Goal: Navigation & Orientation: Understand site structure

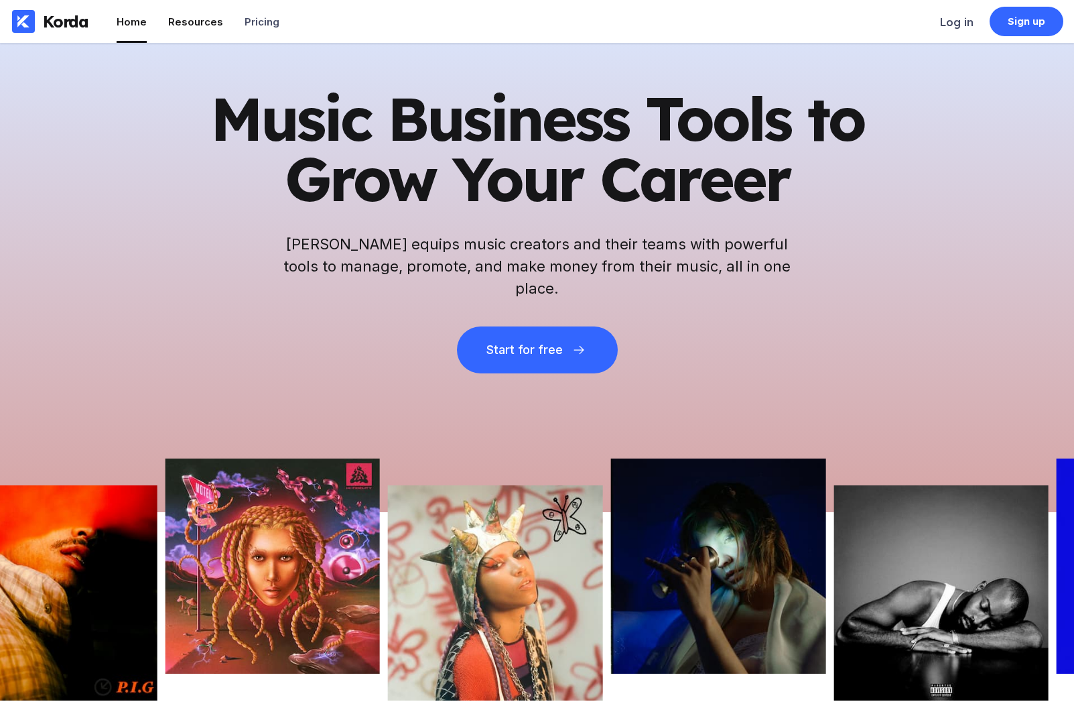
click at [190, 18] on div "Resources" at bounding box center [195, 21] width 55 height 13
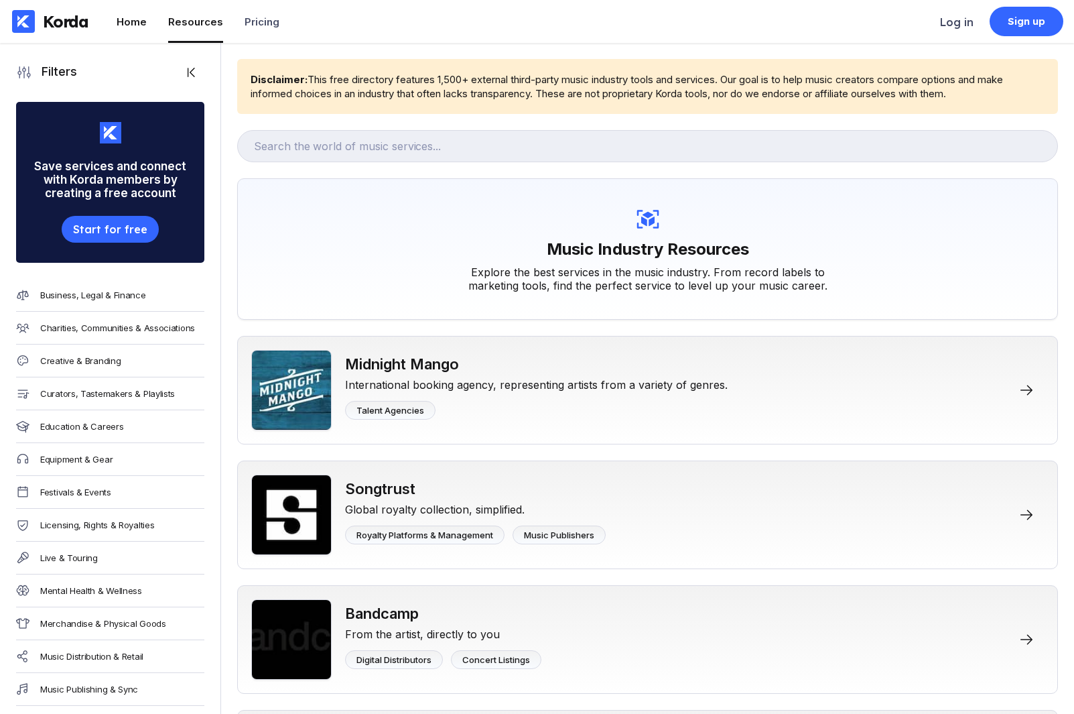
click at [135, 24] on div "Home" at bounding box center [132, 21] width 30 height 13
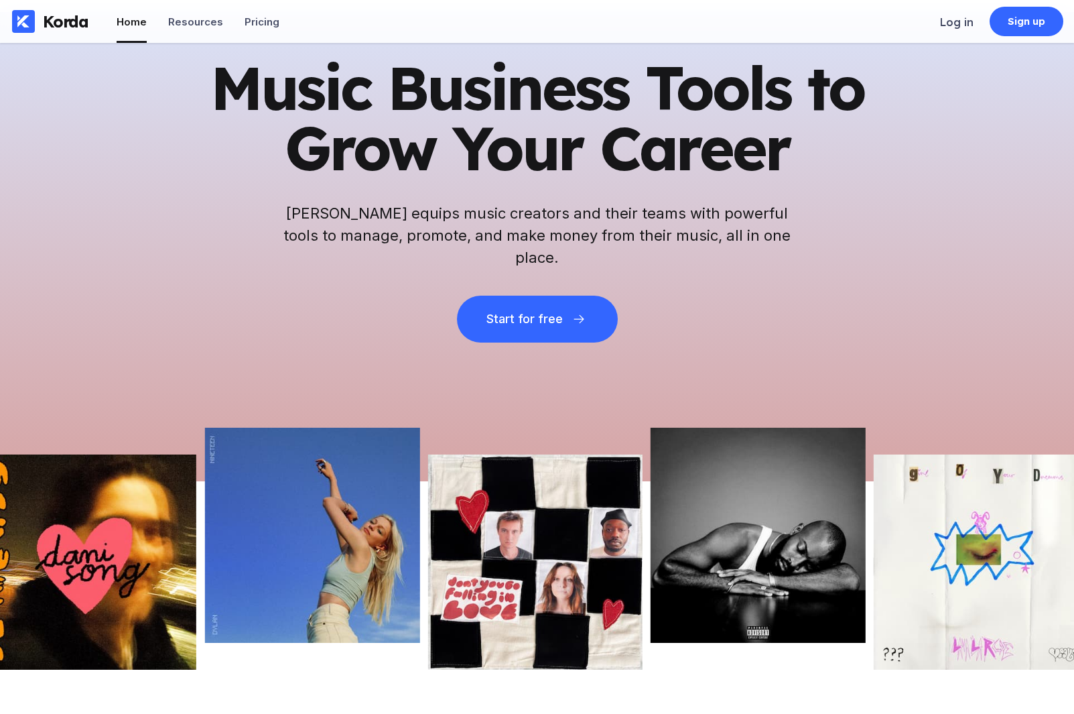
scroll to position [30, 0]
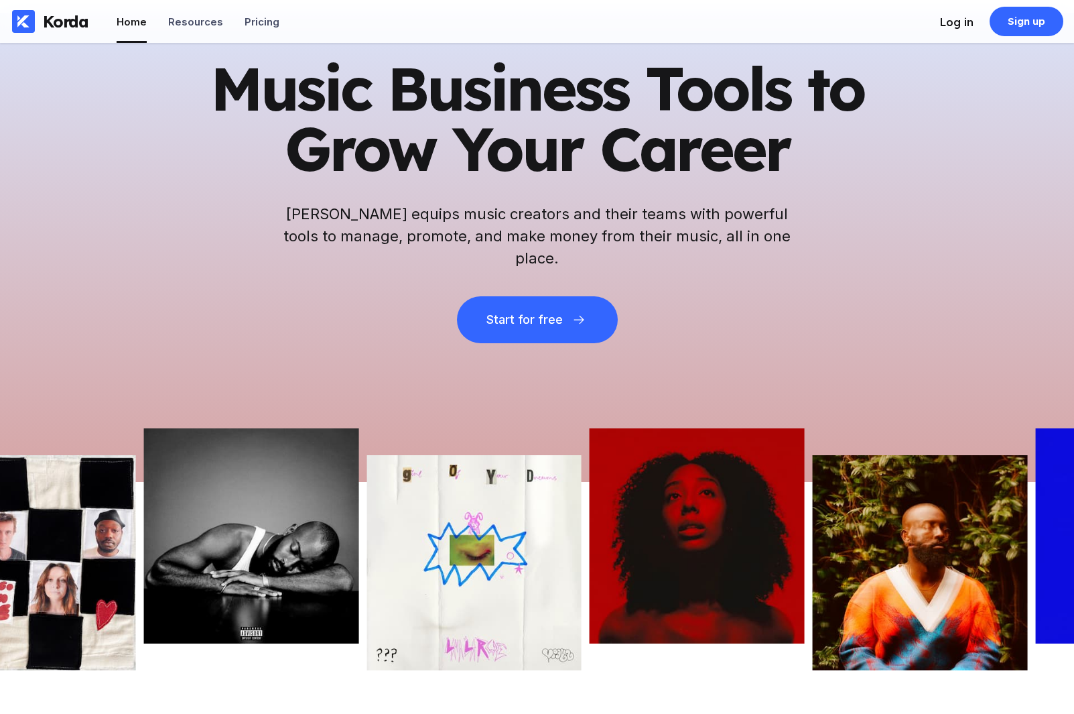
click at [791, 23] on div "Log in" at bounding box center [957, 21] width 34 height 13
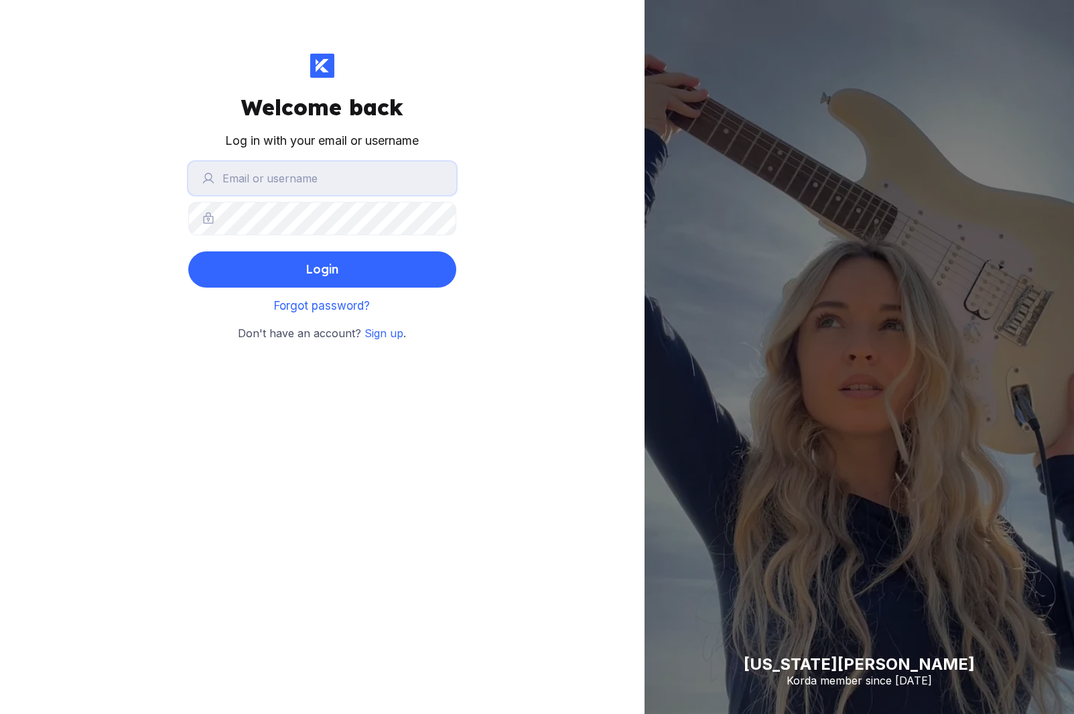
type input "alina.verbenchuk@gmail.com"
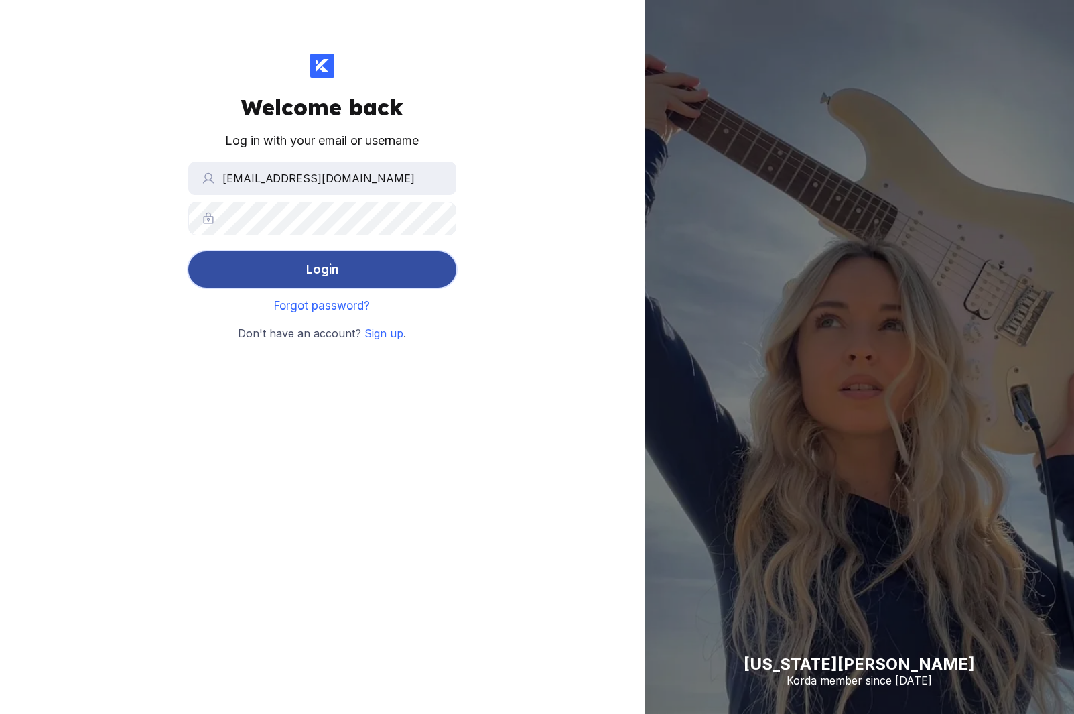
click at [378, 277] on button "Login" at bounding box center [322, 269] width 268 height 36
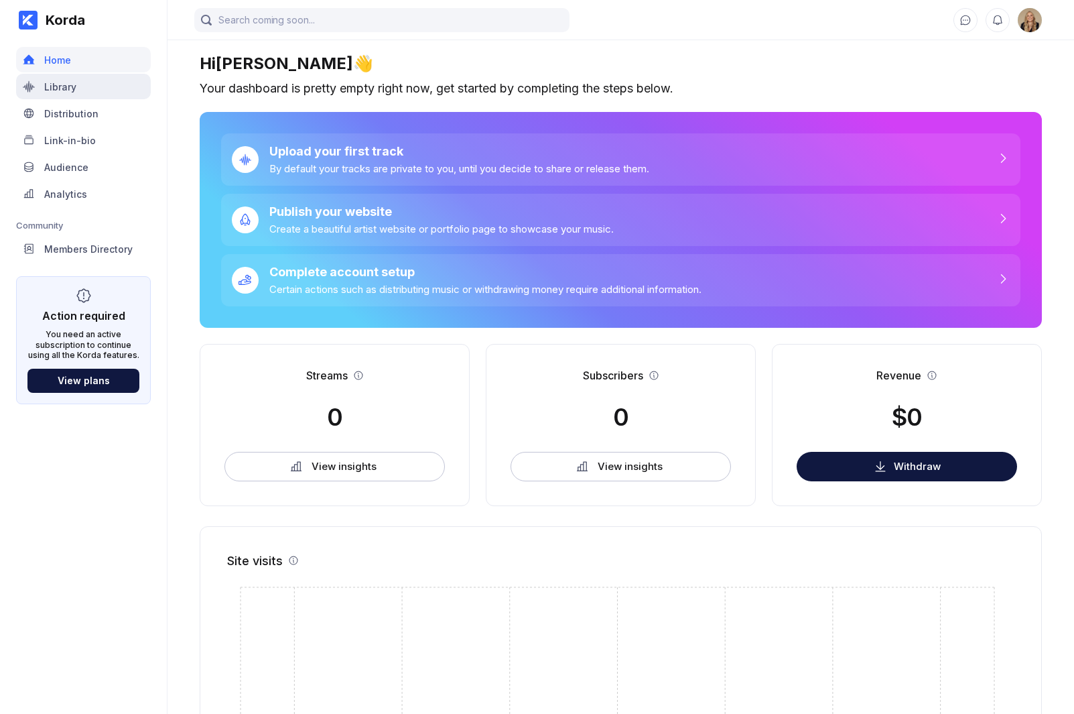
click at [108, 93] on div "Library" at bounding box center [83, 86] width 135 height 25
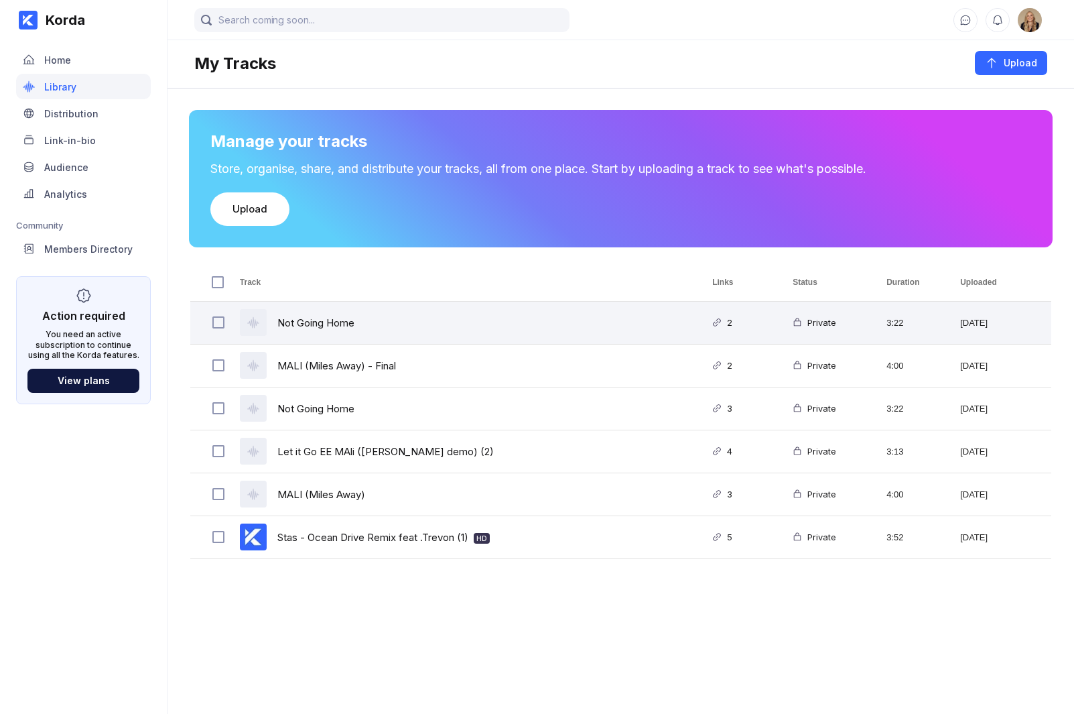
click at [430, 325] on div "Not Going Home" at bounding box center [460, 323] width 472 height 42
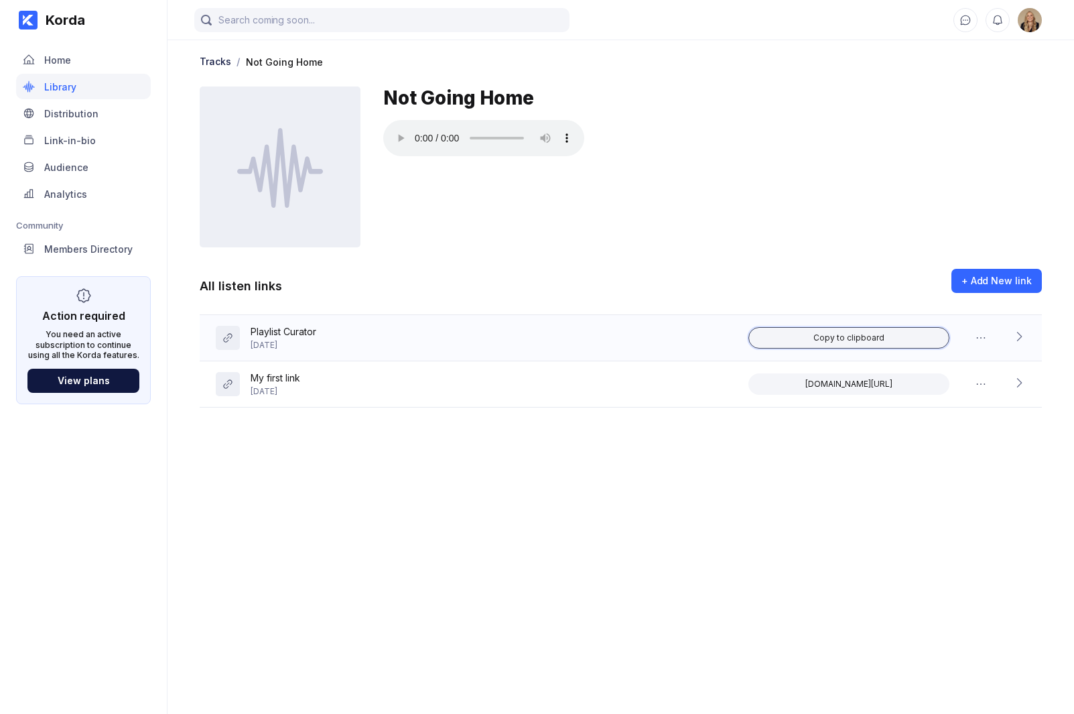
click at [791, 334] on div "Copy to clipboard" at bounding box center [848, 337] width 71 height 11
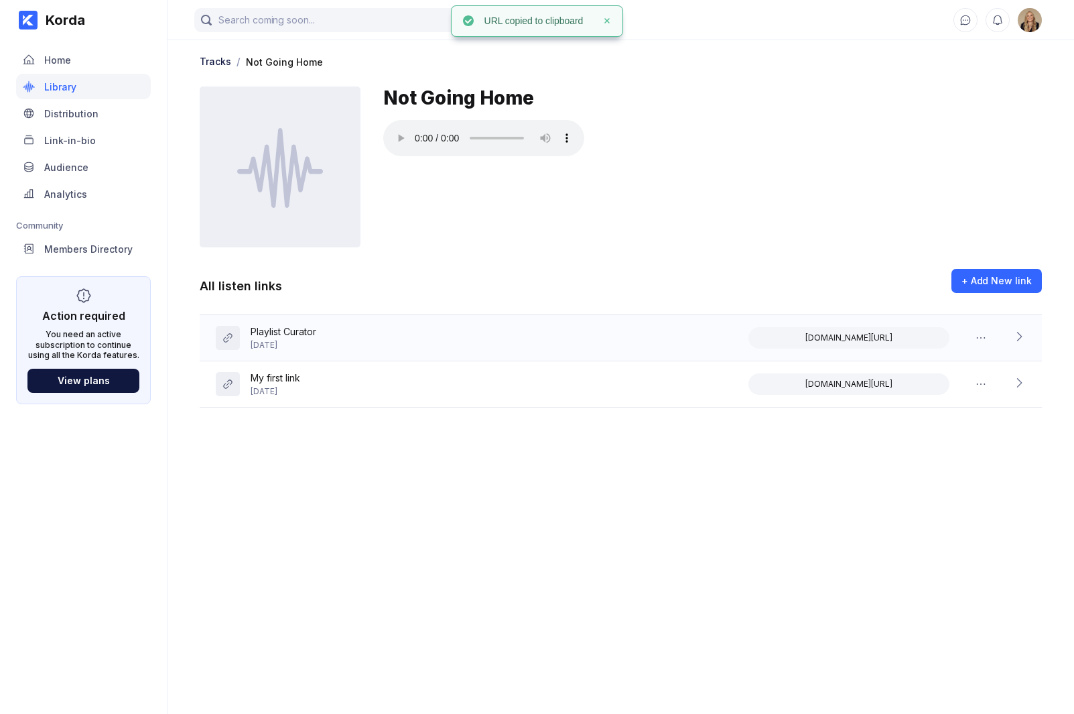
click at [791, 334] on div "korda.co/listen/sn1Zz4dpu9n6MRVd" at bounding box center [886, 337] width 277 height 21
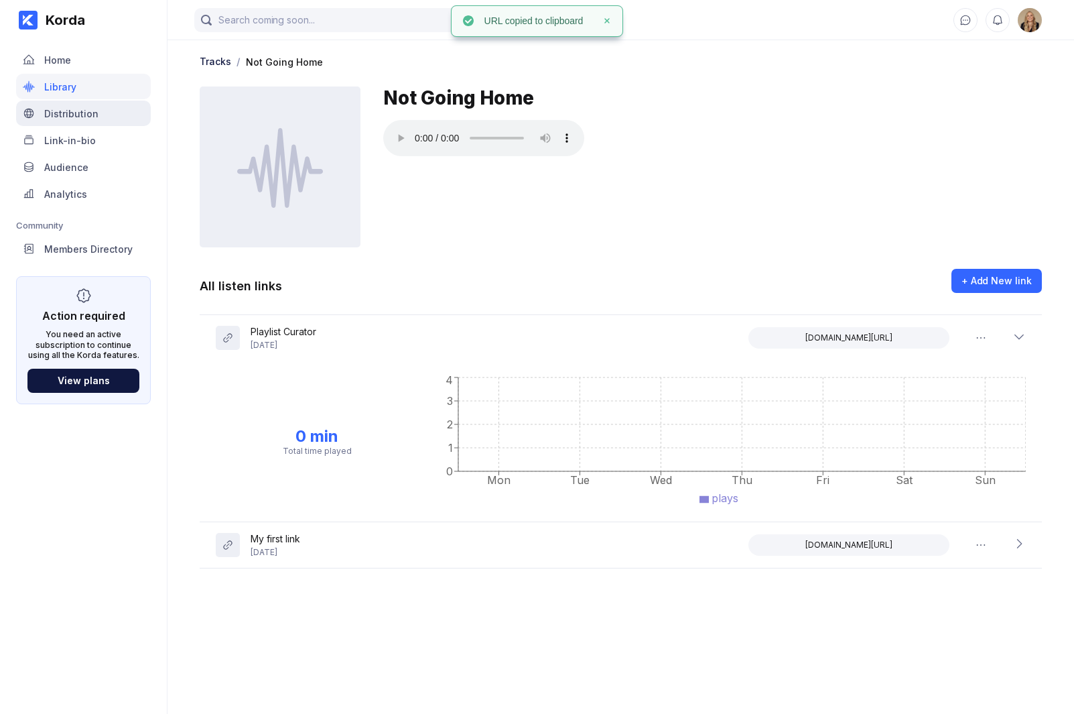
click at [107, 117] on div "Distribution" at bounding box center [83, 113] width 135 height 25
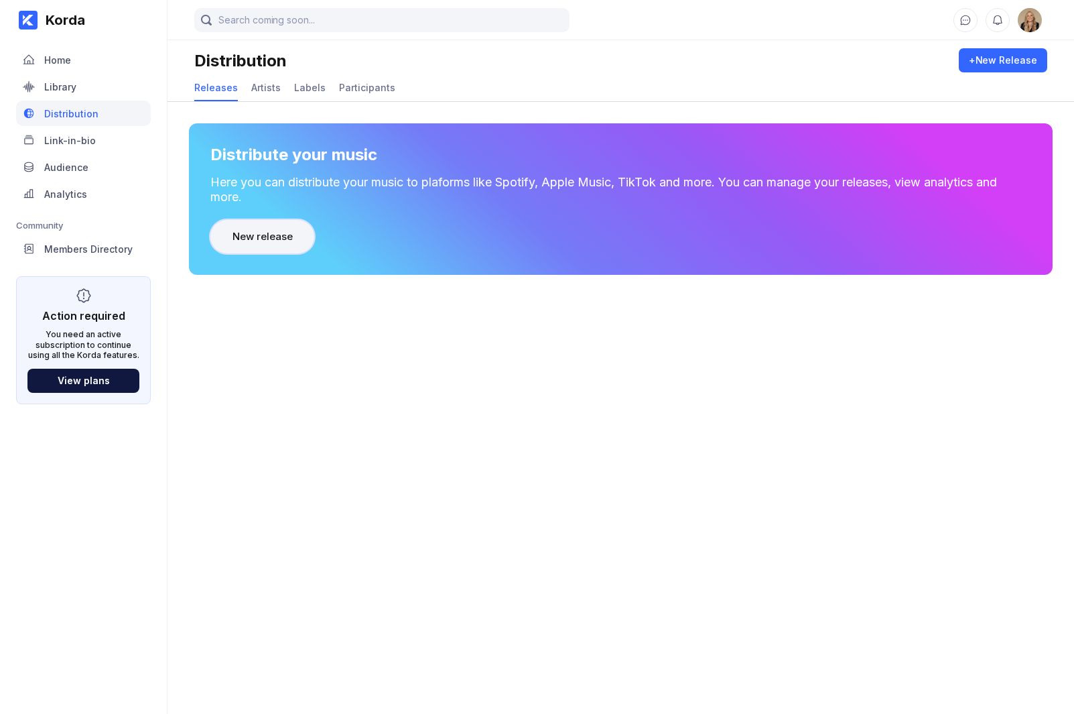
click at [296, 238] on button "New release" at bounding box center [262, 237] width 104 height 34
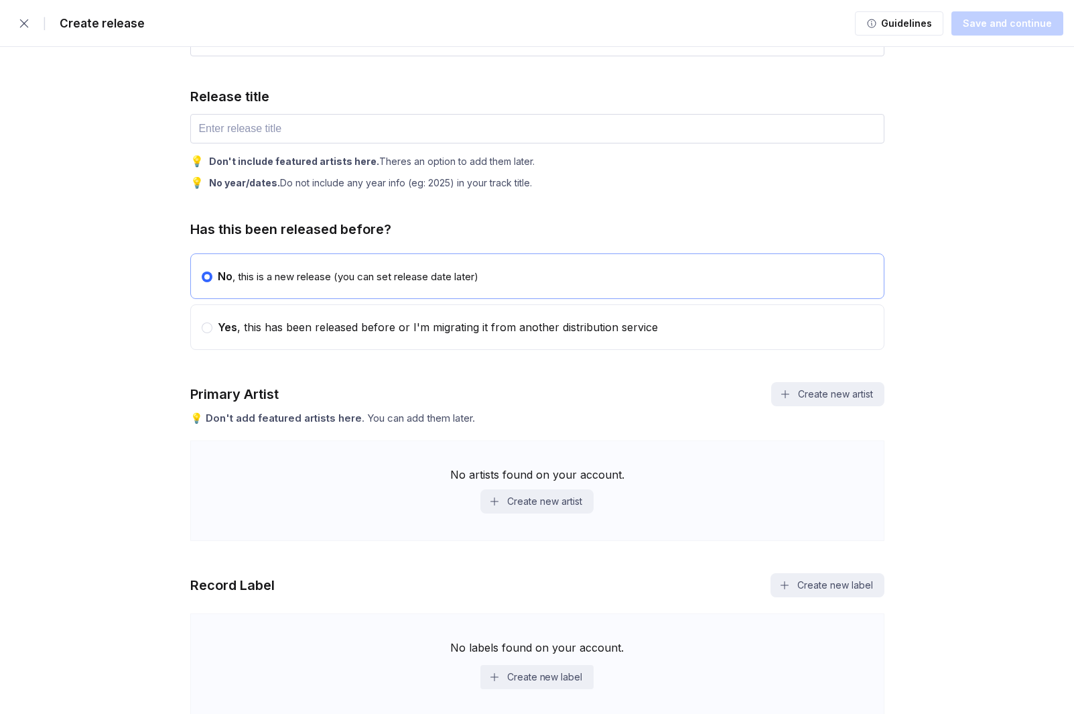
scroll to position [208, 0]
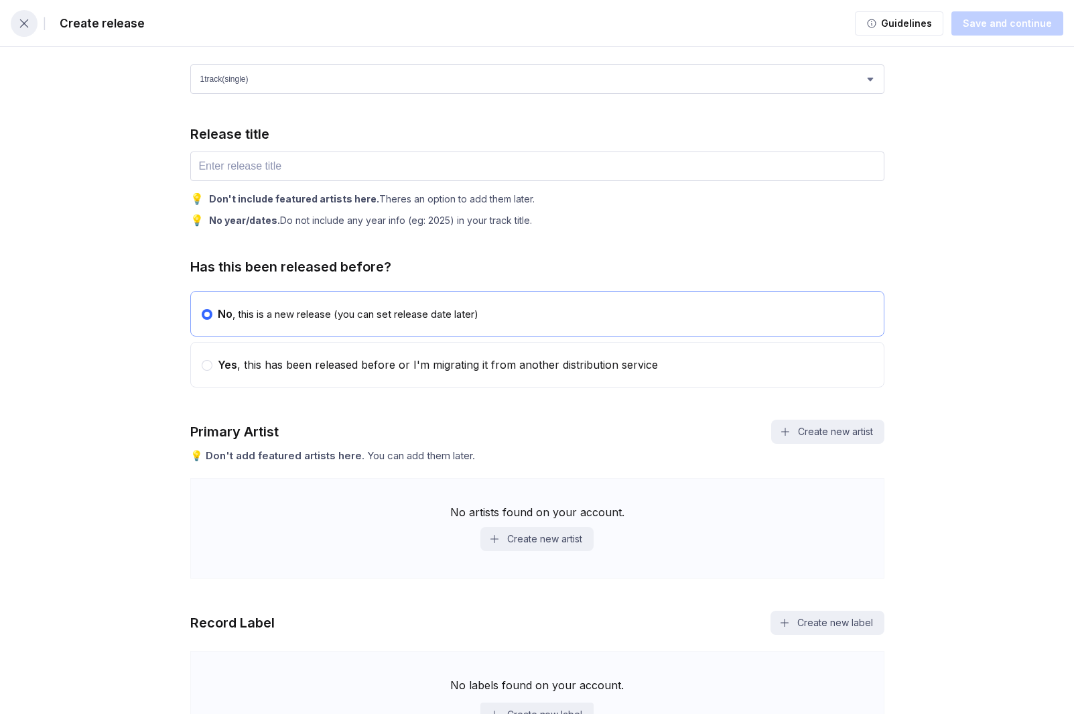
click at [31, 29] on button "button" at bounding box center [24, 23] width 27 height 27
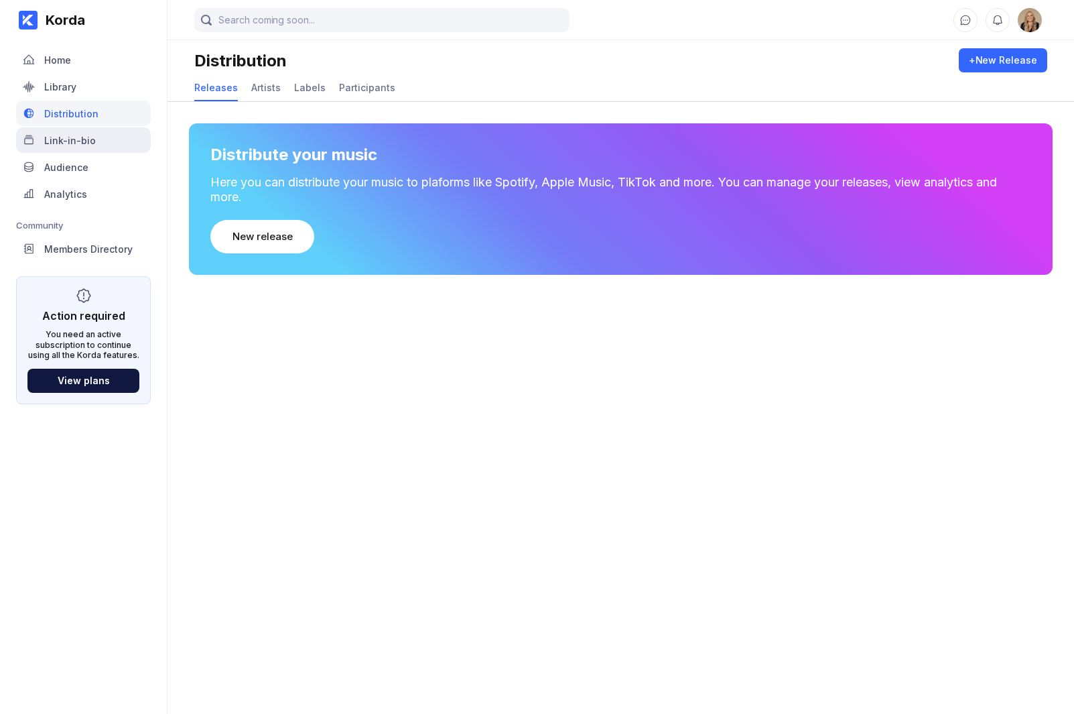
click at [132, 147] on div "Link-in-bio" at bounding box center [83, 139] width 135 height 25
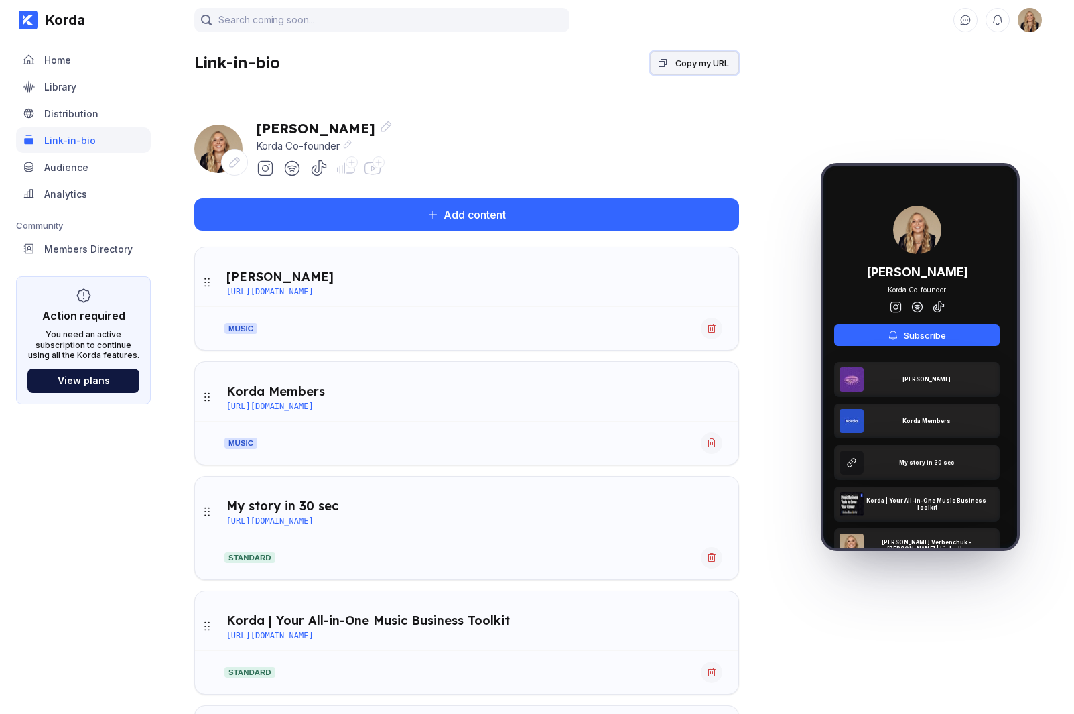
click at [697, 68] on div "Copy my URL" at bounding box center [702, 62] width 54 height 13
click at [84, 168] on div "Audience" at bounding box center [66, 166] width 44 height 11
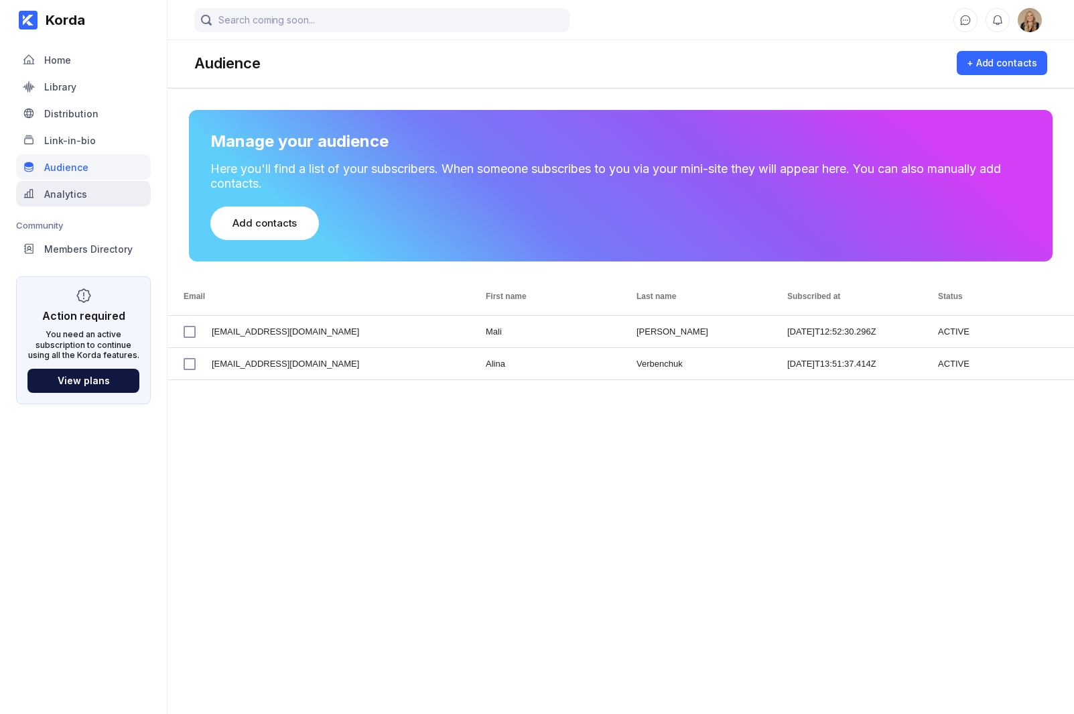
click at [84, 189] on div "Analytics" at bounding box center [65, 193] width 43 height 11
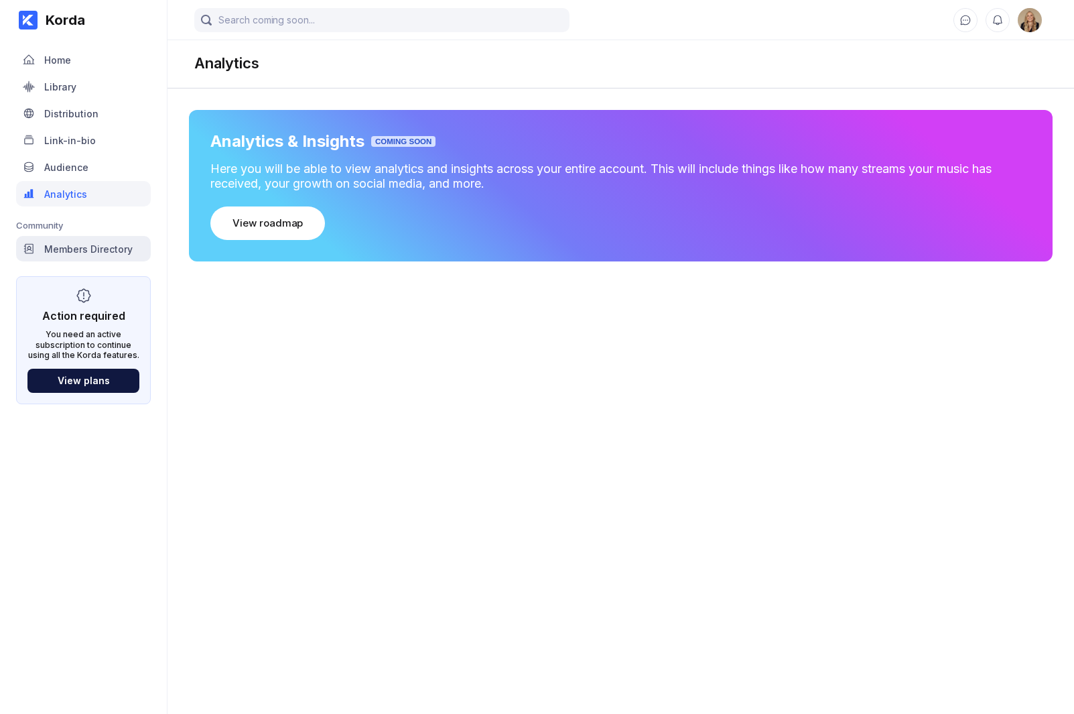
click at [74, 237] on div "Members Directory" at bounding box center [83, 248] width 135 height 25
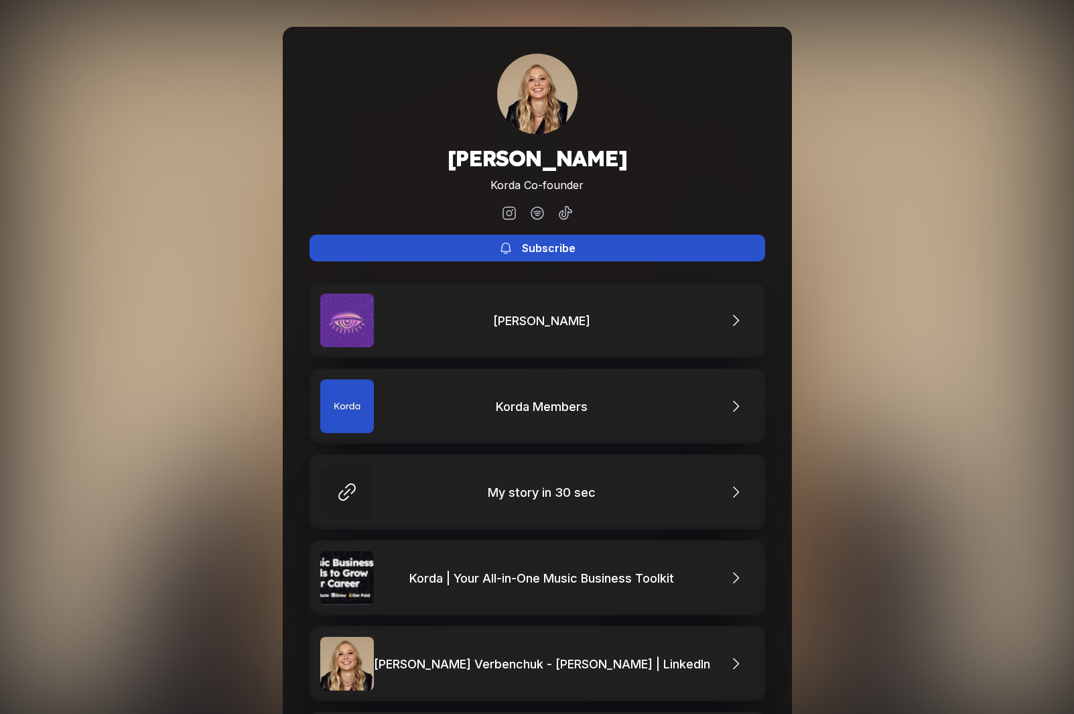
click at [590, 251] on button "Subscribe" at bounding box center [538, 248] width 456 height 27
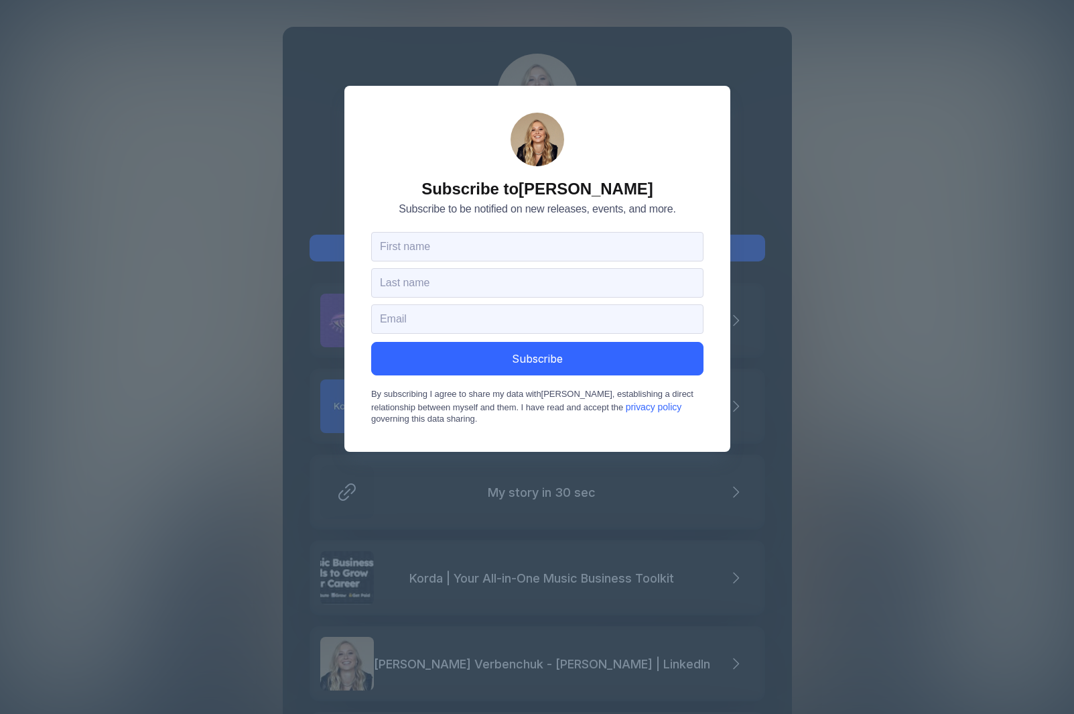
click at [851, 222] on div "Subscribe to [PERSON_NAME] Subscribe to be notified on new releases, events, an…" at bounding box center [537, 357] width 1074 height 714
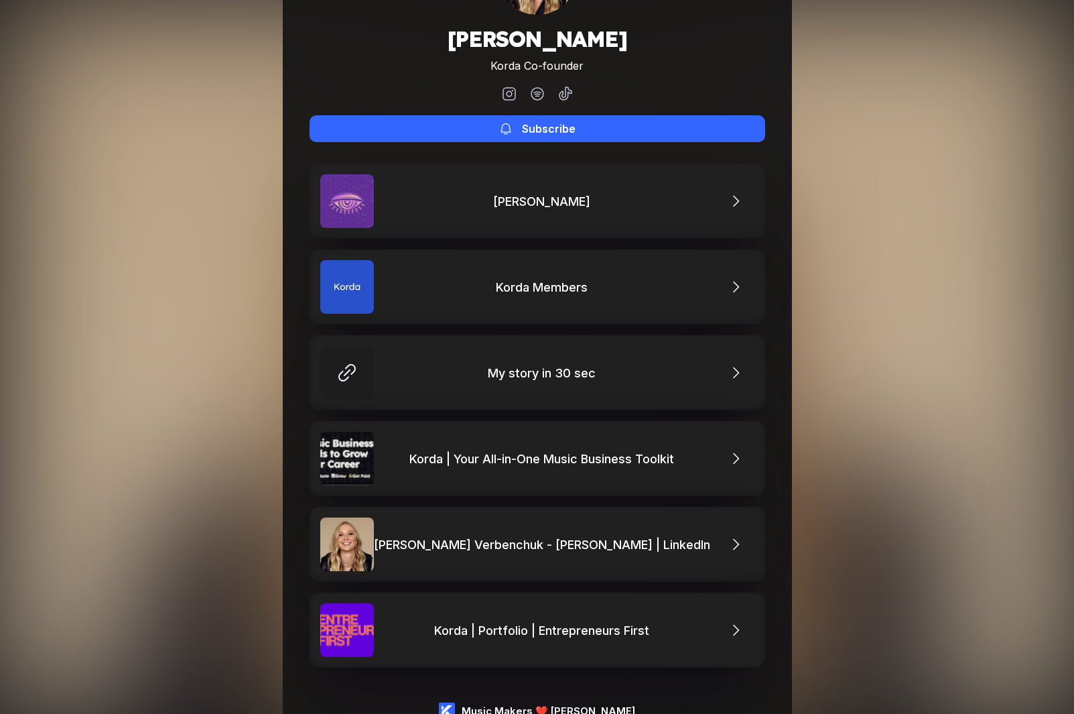
scroll to position [127, 0]
